Goal: Task Accomplishment & Management: Use online tool/utility

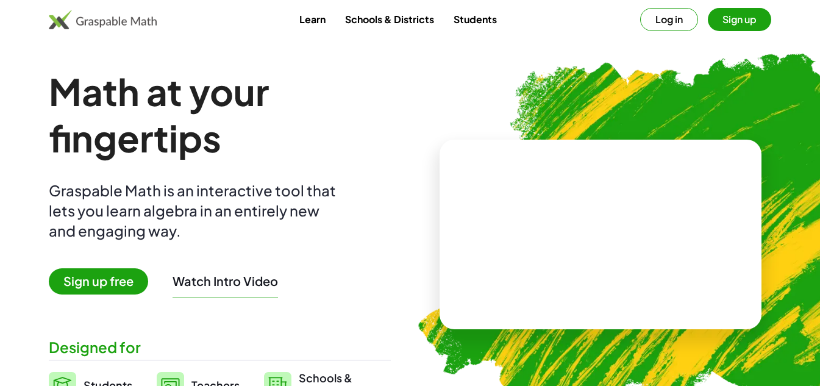
click at [735, 20] on button "Sign up" at bounding box center [739, 19] width 63 height 23
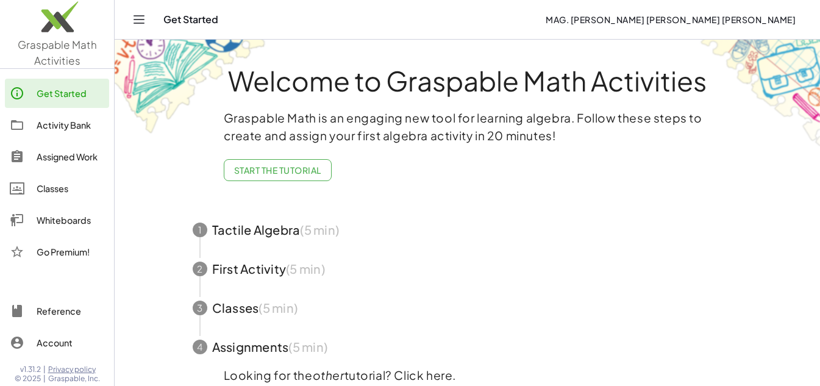
scroll to position [61, 0]
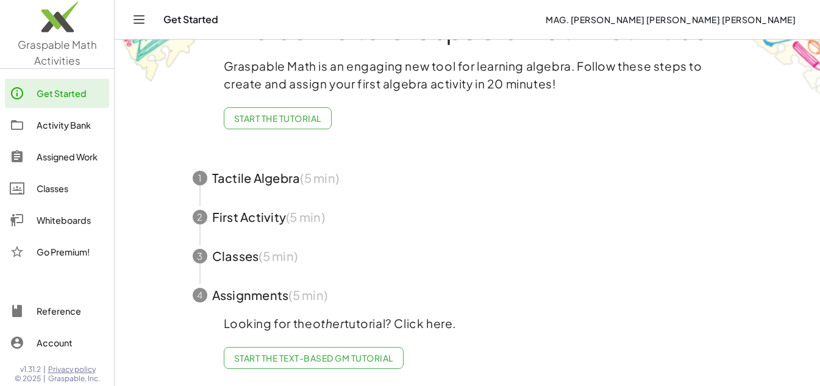
click at [60, 30] on img at bounding box center [57, 20] width 114 height 52
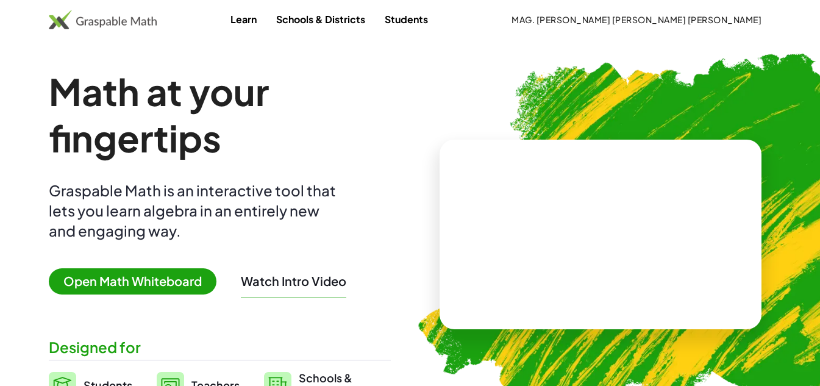
click at [196, 277] on span "Open Math Whiteboard" at bounding box center [133, 281] width 168 height 26
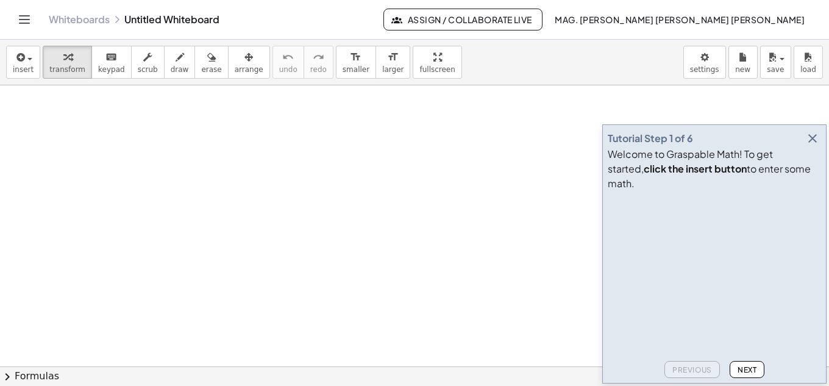
click at [809, 146] on icon "button" at bounding box center [812, 138] width 15 height 15
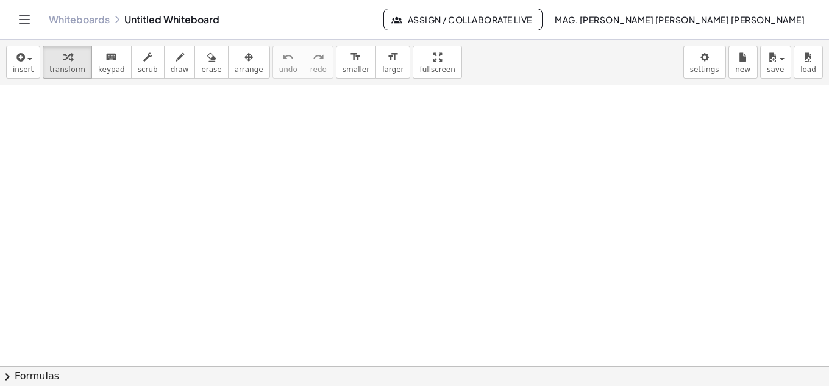
click at [503, 183] on div at bounding box center [414, 366] width 829 height 562
